Goal: Use online tool/utility: Utilize a website feature to perform a specific function

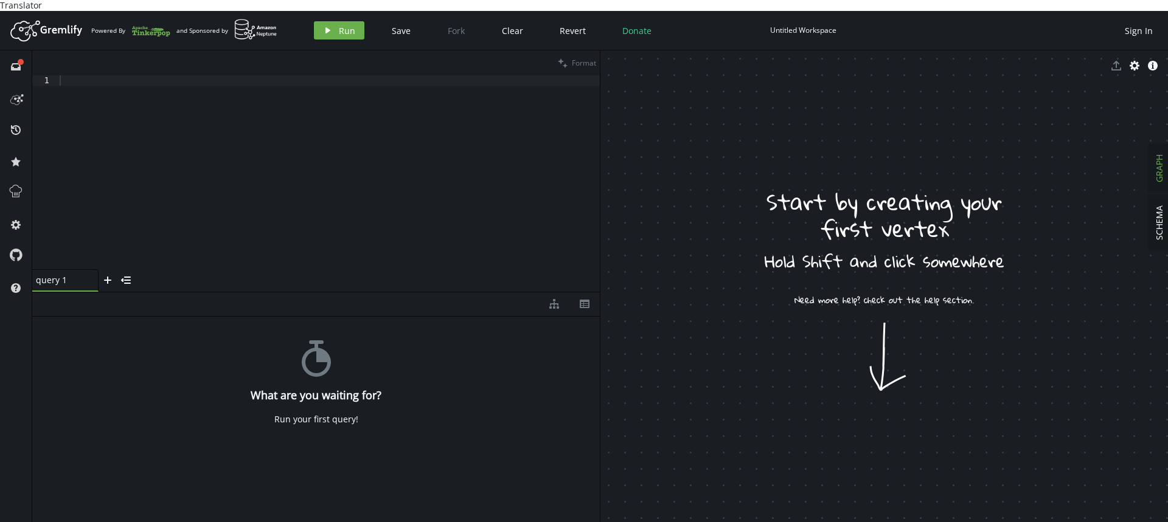
click at [342, 133] on div at bounding box center [328, 182] width 542 height 215
click at [234, 158] on div at bounding box center [328, 182] width 542 height 215
paste textarea "g.addV('person').property('name','[PERSON_NAME]').next()"
click at [120, 75] on div "g . addV ( 'person' ) . property ( 'name' , [GEOGRAPHIC_DATA][PERSON_NAME]' ) .…" at bounding box center [328, 182] width 542 height 215
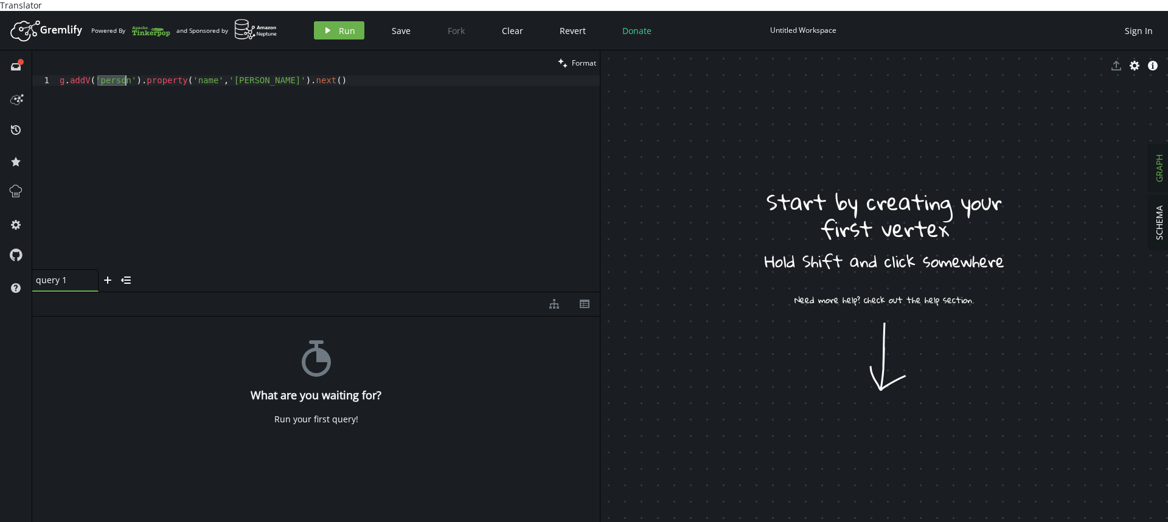
click at [120, 75] on div "g . addV ( 'person' ) . property ( 'name' , [GEOGRAPHIC_DATA][PERSON_NAME]' ) .…" at bounding box center [328, 182] width 542 height 215
type textarea "g.addV('Colaborador').property('name','[PERSON_NAME]').next()"
click at [342, 75] on div "g . addV ( 'Colaborador' ) . property ( 'name' , [GEOGRAPHIC_DATA][PERSON_NAME]…" at bounding box center [328, 182] width 542 height 215
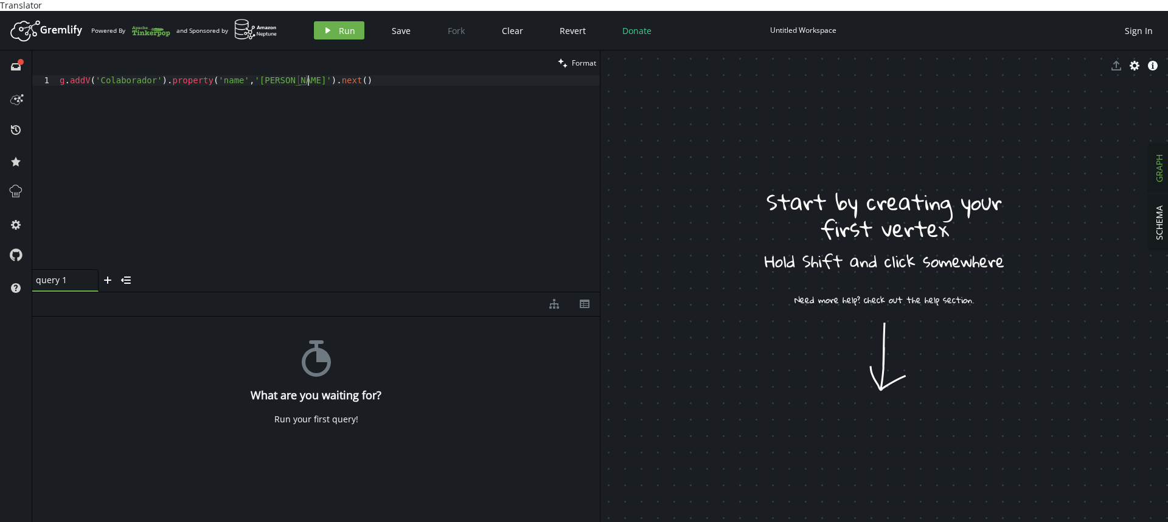
scroll to position [0, 0]
paste textarea "g.addV('Colaborador').property('name','[PERSON_NAME]').next()"
click at [261, 82] on div "g . addV ( 'Colaborador' ) . property ( 'name' , [GEOGRAPHIC_DATA][PERSON_NAME]…" at bounding box center [328, 182] width 542 height 215
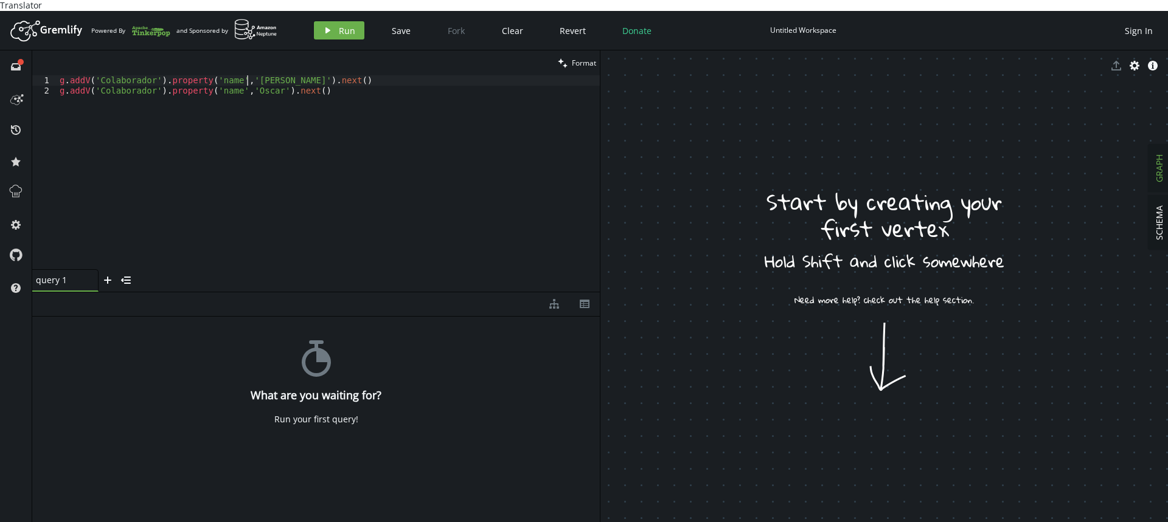
click at [249, 75] on div "g . addV ( 'Colaborador' ) . property ( 'name' , [GEOGRAPHIC_DATA][PERSON_NAME]…" at bounding box center [328, 182] width 542 height 215
click at [330, 75] on div "g . addV ( 'Colaborador' ) . property ( 'name' , '[PERSON_NAME]' ) . next ( ) g…" at bounding box center [328, 182] width 542 height 215
click at [331, 26] on icon "play" at bounding box center [328, 31] width 10 height 10
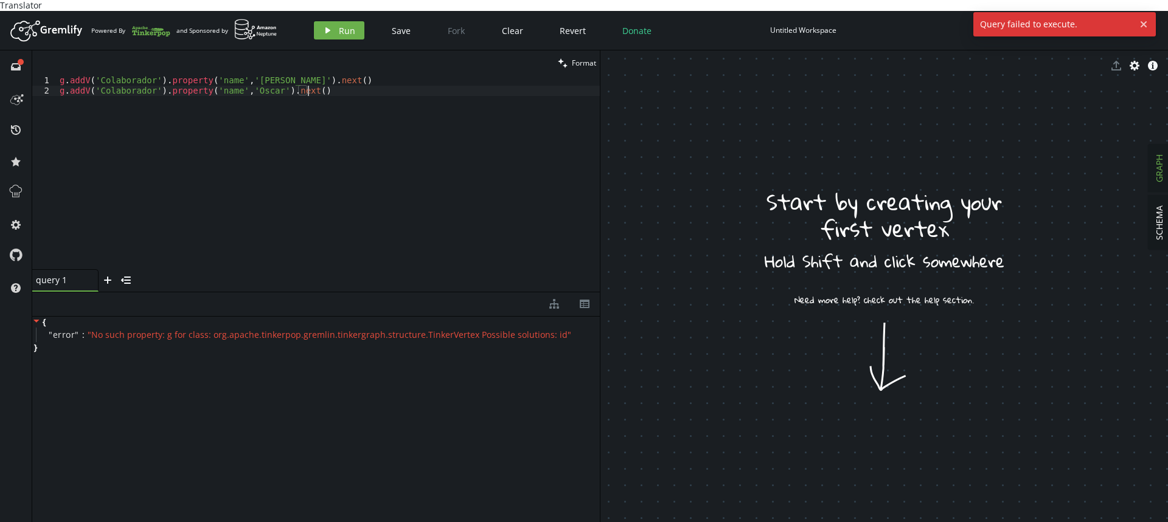
click at [187, 209] on div "g . addV ( 'Colaborador' ) . property ( 'name' , '[PERSON_NAME]' ) . next ( ) g…" at bounding box center [328, 182] width 542 height 215
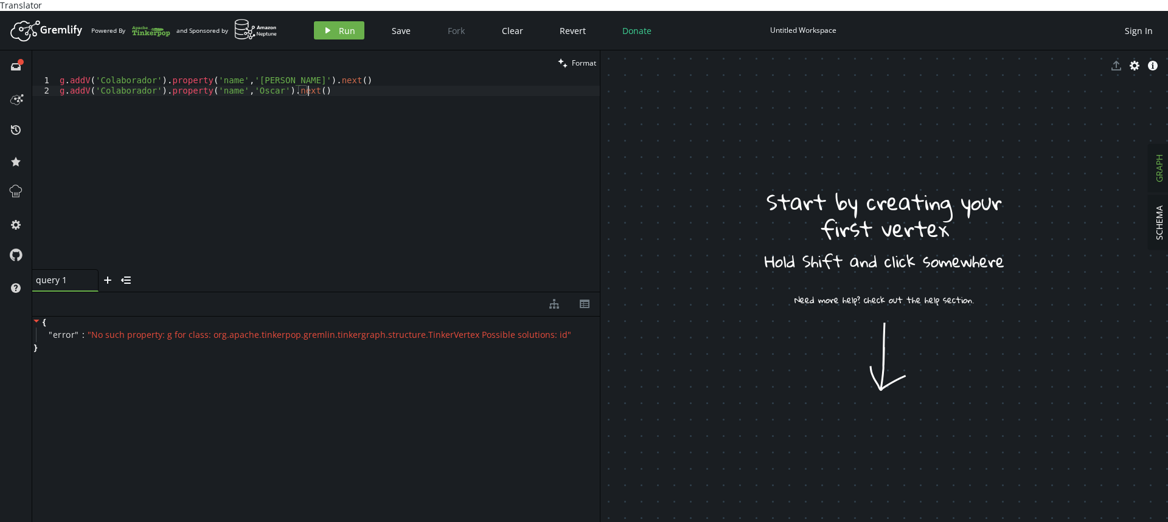
click at [326, 75] on div "g . addV ( 'Colaborador' ) . property ( 'name' , '[PERSON_NAME]' ) . next ( ) g…" at bounding box center [328, 182] width 542 height 215
click at [336, 24] on button "play Run" at bounding box center [339, 30] width 50 height 18
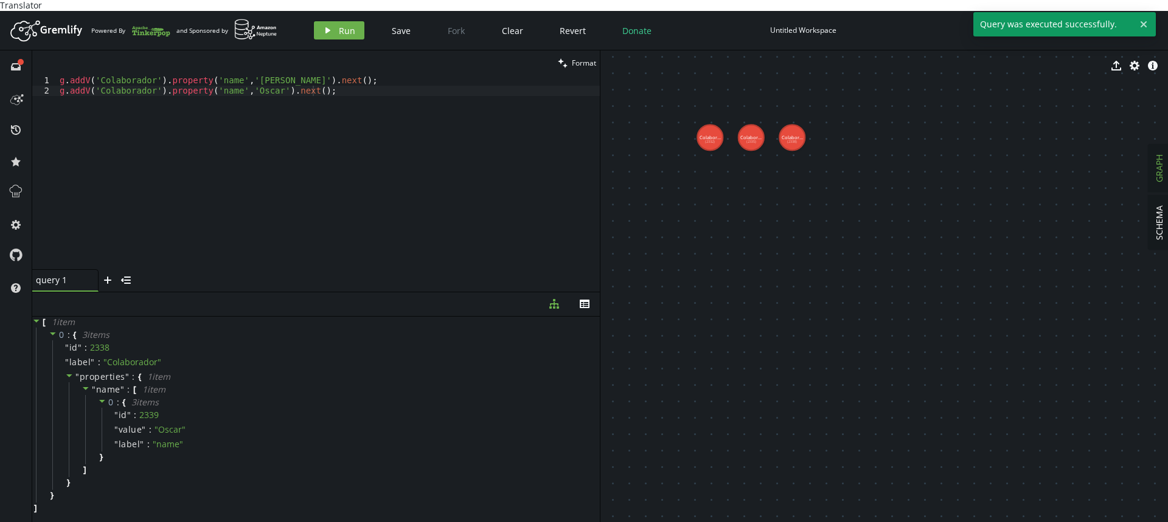
drag, startPoint x: 668, startPoint y: 172, endPoint x: 772, endPoint y: 270, distance: 142.8
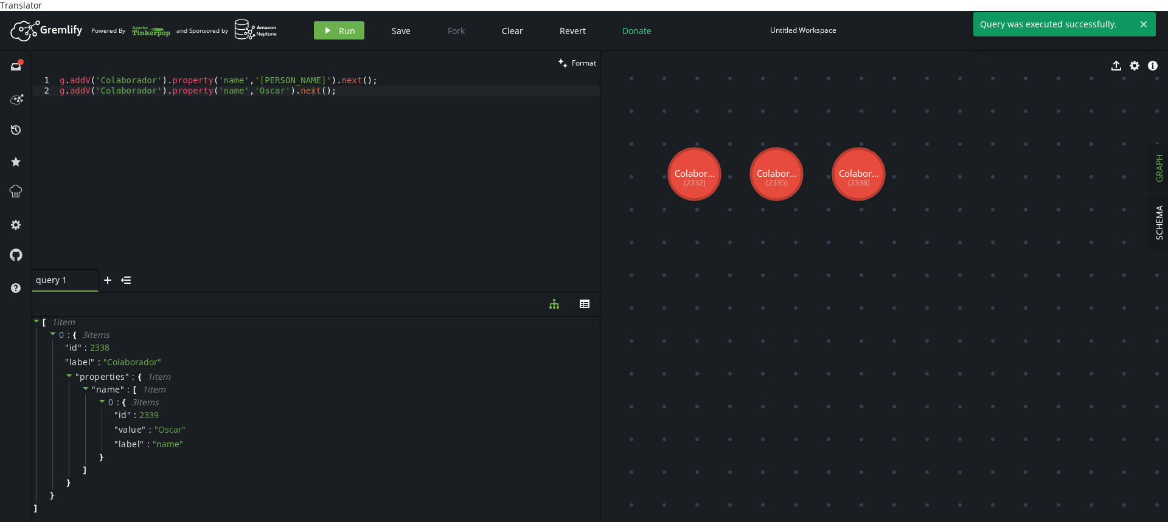
drag, startPoint x: 699, startPoint y: 187, endPoint x: 715, endPoint y: 252, distance: 67.6
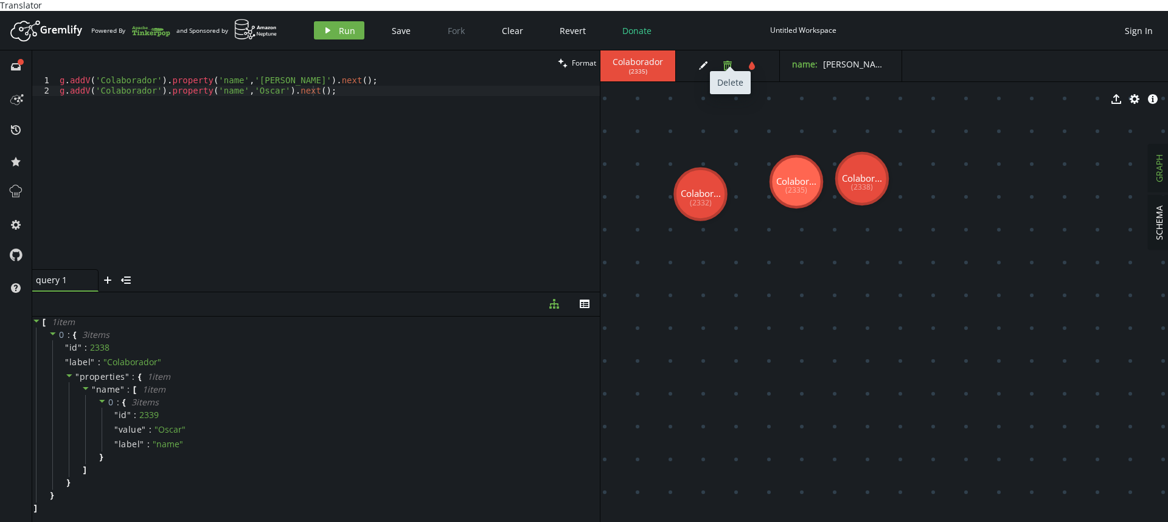
click at [722, 61] on icon "trash" at bounding box center [727, 66] width 10 height 10
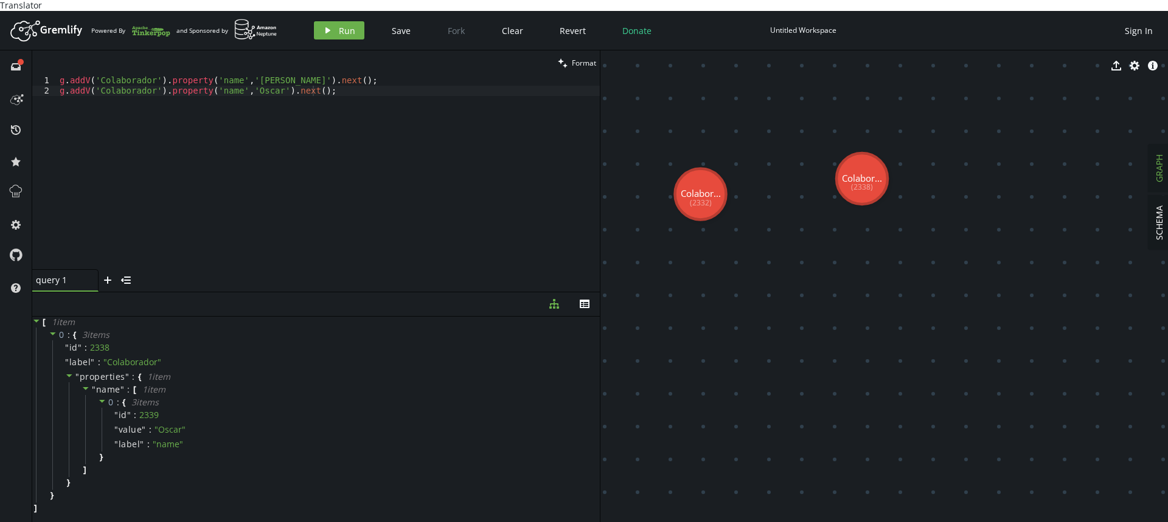
click at [271, 142] on div "g . addV ( 'Colaborador' ) . property ( 'name' , '[PERSON_NAME]' ) . next ( ) ;…" at bounding box center [328, 182] width 542 height 215
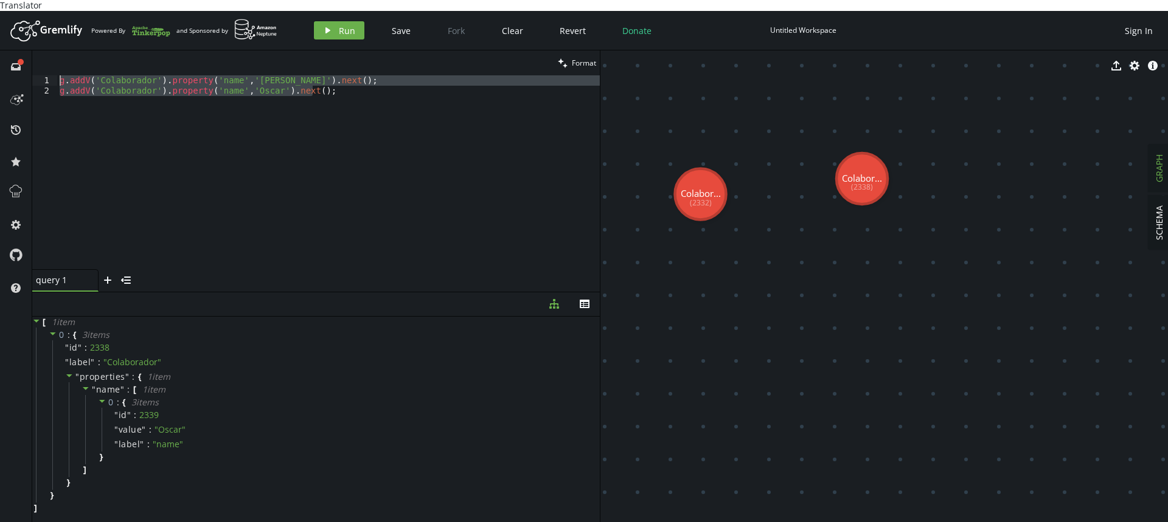
drag, startPoint x: 406, startPoint y: 95, endPoint x: 0, endPoint y: 50, distance: 408.8
click at [0, 50] on div "full-circle inbox history star cog help clean Format g.addV('Colaborador').prop…" at bounding box center [584, 291] width 1168 height 483
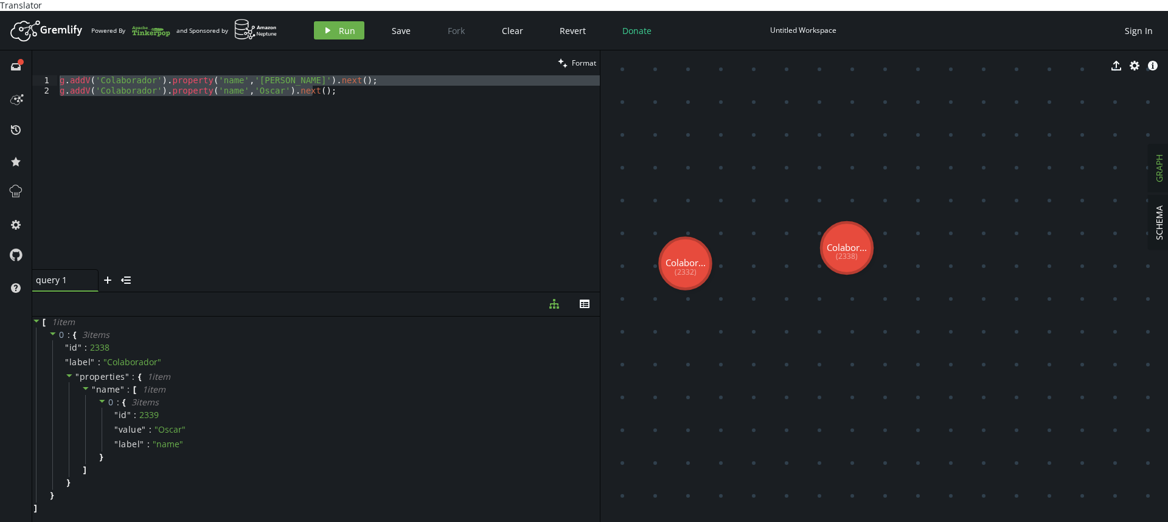
drag, startPoint x: 768, startPoint y: 264, endPoint x: 753, endPoint y: 333, distance: 71.0
click at [310, 151] on div "g . addV ( 'Colaborador' ) . property ( 'name' , '[PERSON_NAME]' ) . next ( ) ;…" at bounding box center [328, 172] width 542 height 194
type textarea "g.addV('Colaborador').property('name','Oscar').next();"
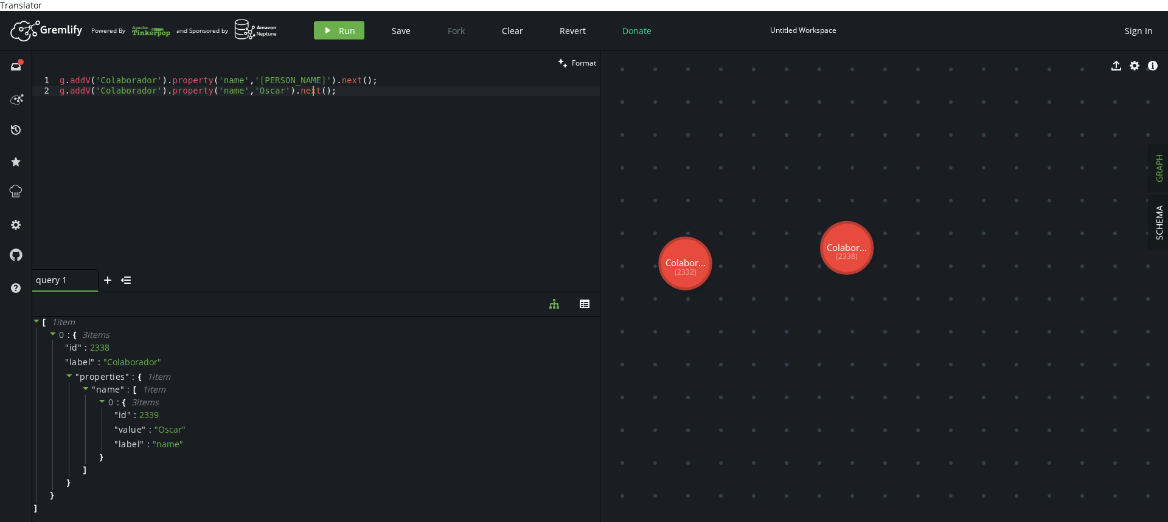
click at [349, 103] on div "g . addV ( 'Colaborador' ) . property ( 'name' , '[PERSON_NAME]' ) . next ( ) ;…" at bounding box center [328, 182] width 542 height 215
click at [60, 75] on div "g . addV ( 'Colaborador' ) . property ( 'name' , '[PERSON_NAME]' ) . next ( ) ;…" at bounding box center [328, 182] width 542 height 215
type textarea "g.addV('Colaborador').property('name','Oscar').next();"
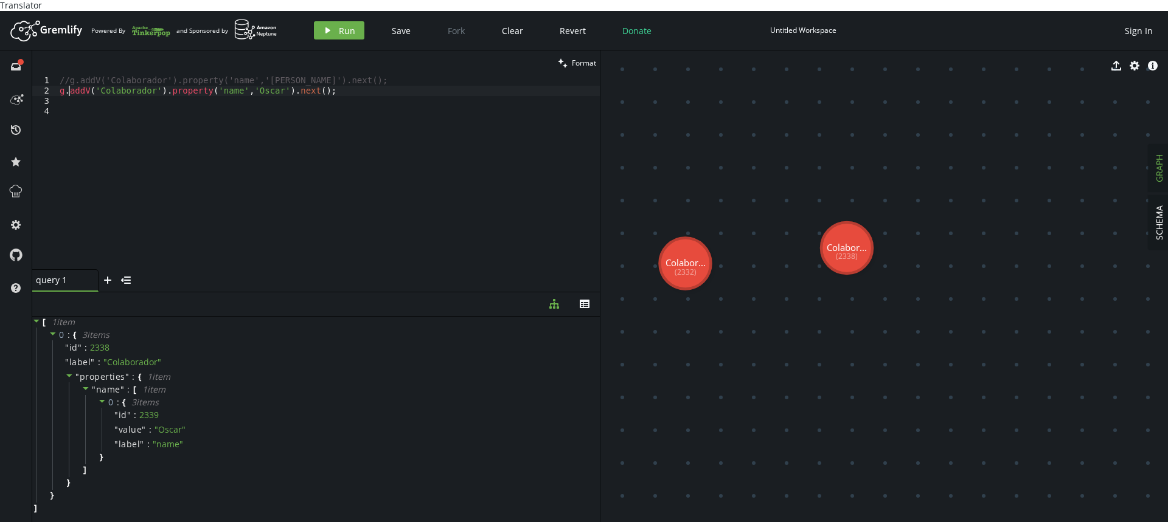
scroll to position [0, 0]
type textarea "//g.addV('Colaborador').property('name','Oscar').next();"
paste textarea "g.V(v1).addE('knows').to(v2).property('weight',0.75).iterate()"
click at [89, 99] on div "//g.addV('Colaborador').property('name','[PERSON_NAME]').next(); //g.addV('Cola…" at bounding box center [328, 182] width 542 height 215
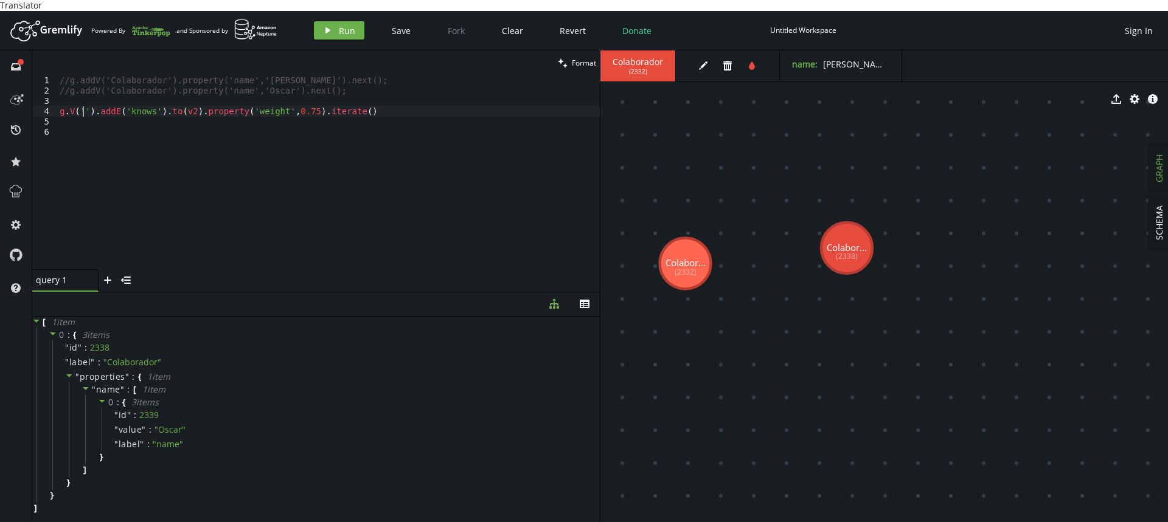
click at [84, 97] on div "//g.addV('Colaborador').property('name','[PERSON_NAME]').next(); //g.addV('Cola…" at bounding box center [328, 182] width 542 height 215
type textarea "//g.V('').addE('knows').to(v2).property('weight',0.75).iterate()"
type textarea "//g.addV('Colaborador').property('name','Oscar').next();"
paste textarea "g.addV('Colaborador').property('name','Oscar').next();"
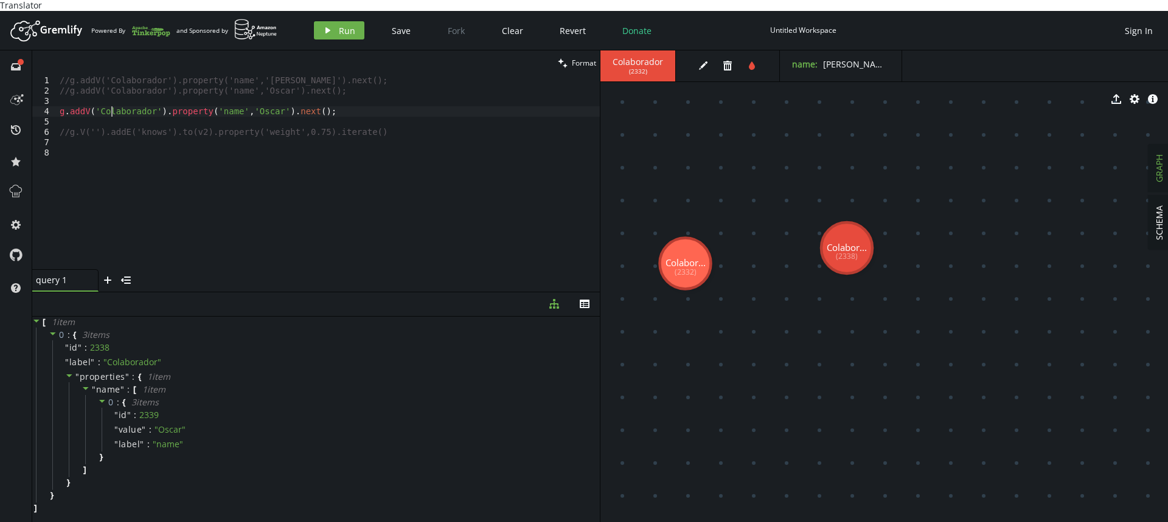
click at [111, 102] on div "//g.addV('Colaborador').property('name','[PERSON_NAME]').next(); //g.addV('Cola…" at bounding box center [328, 182] width 542 height 215
click at [221, 100] on div "//g.addV('Colaborador').property('name','[PERSON_NAME]').next(); //g.addV('Cola…" at bounding box center [328, 182] width 542 height 215
click at [221, 101] on div "//g.addV('Colaborador').property('name','[PERSON_NAME]').next(); //g.addV('Cola…" at bounding box center [328, 182] width 542 height 215
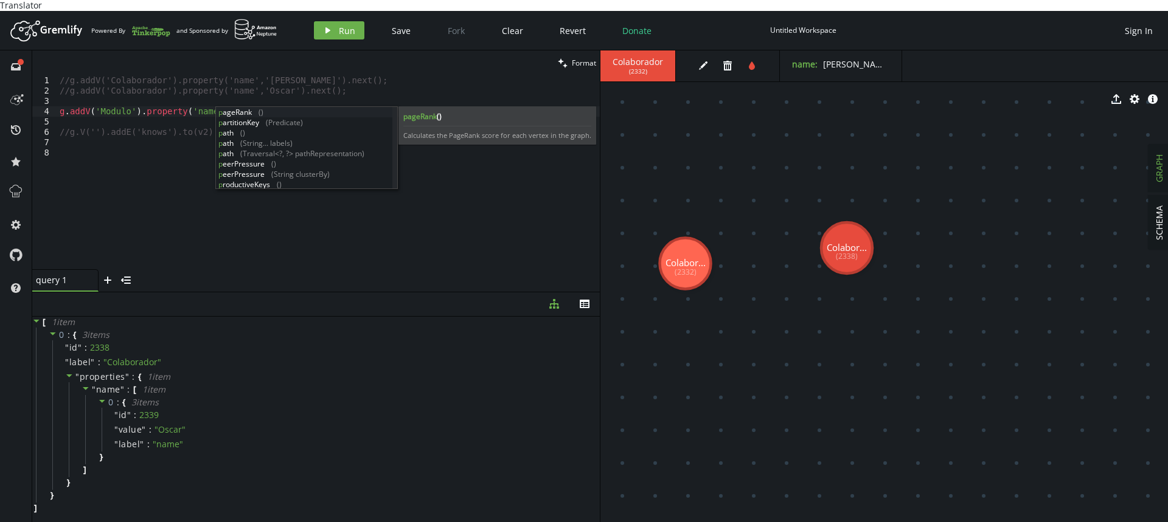
scroll to position [0, 173]
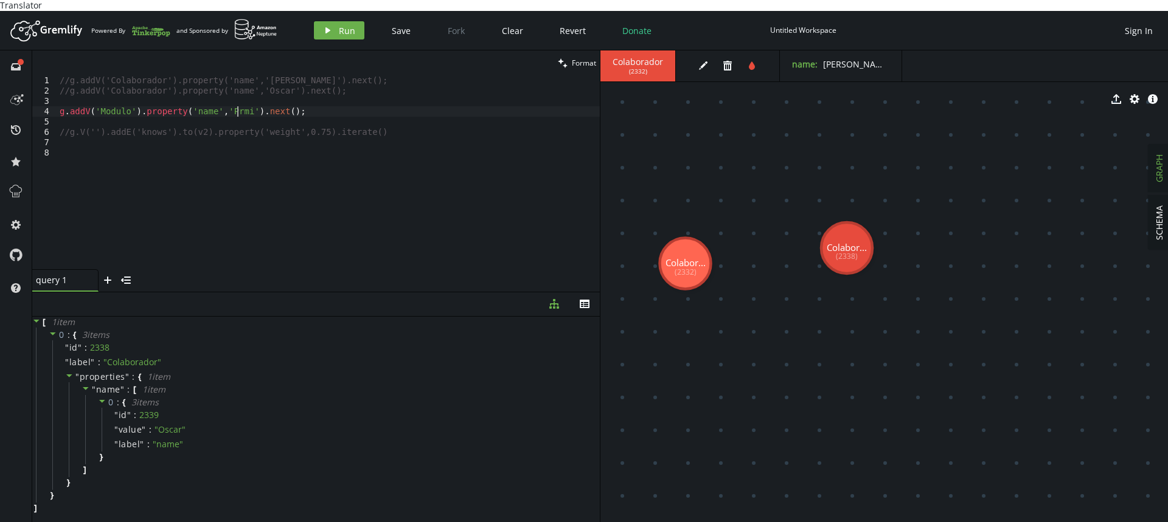
type textarea "g.addV('Modulo').property('name','Prmiso').next();"
click at [367, 104] on div "//g.addV('Colaborador').property('name','[PERSON_NAME]').next(); //g.addV('Cola…" at bounding box center [328, 182] width 542 height 215
paste textarea "g.addV('Modulo').property('name','Prmiso').next();"
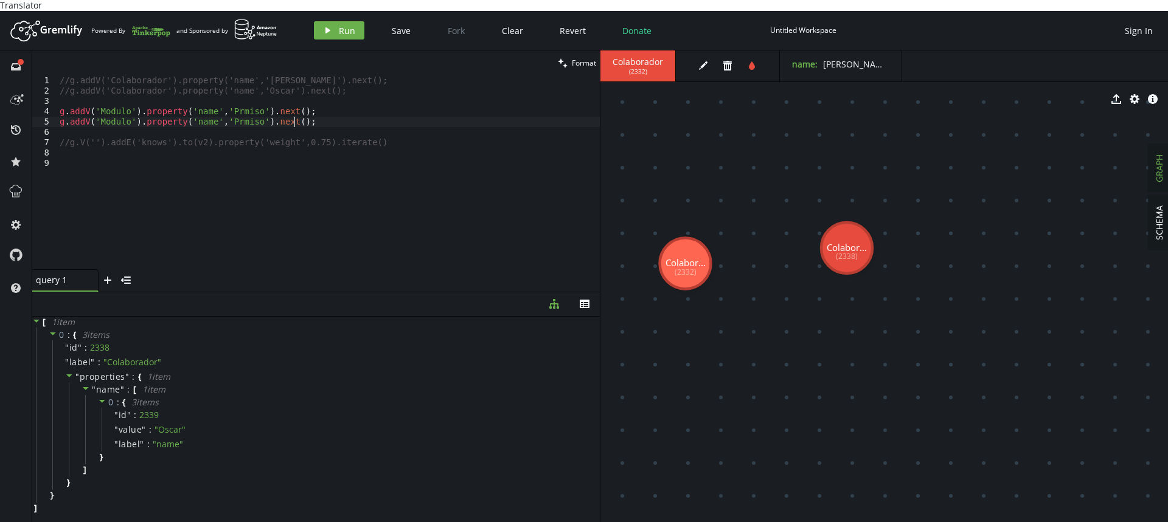
click at [242, 116] on div "//g.addV('Colaborador').property('name','[PERSON_NAME]').next(); //g.addV('Cola…" at bounding box center [328, 182] width 542 height 215
click at [226, 101] on div "//g.addV('Colaborador').property('name','[PERSON_NAME]').next(); //g.addV('Cola…" at bounding box center [328, 182] width 542 height 215
type textarea "g.addV('Modulo').property('name','Permiso').next();"
click at [400, 223] on div "//g.addV('Colaborador').property('name','[PERSON_NAME]').next(); //g.addV('Cola…" at bounding box center [328, 182] width 542 height 215
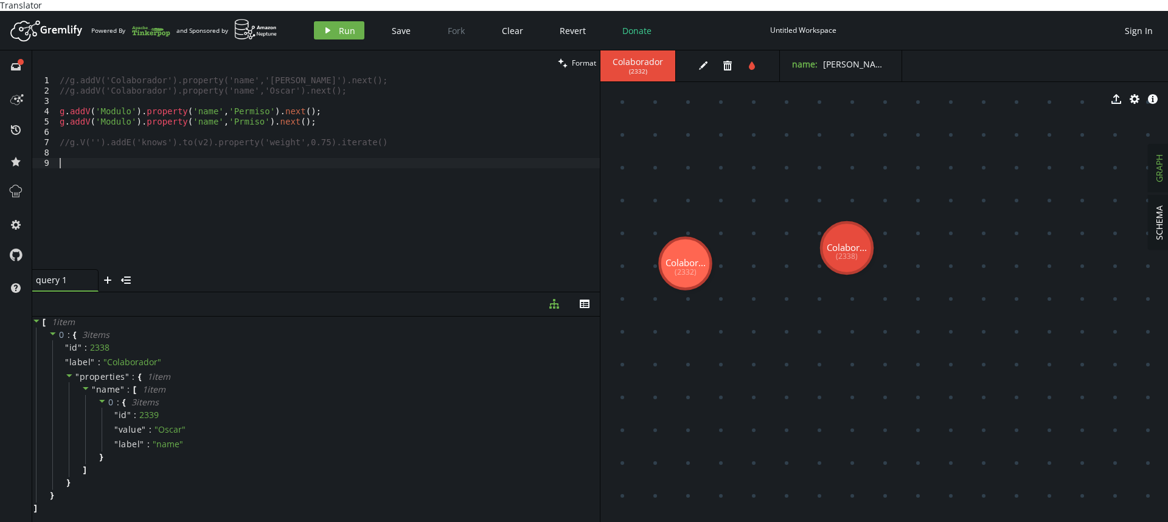
scroll to position [0, 0]
